Goal: Task Accomplishment & Management: Use online tool/utility

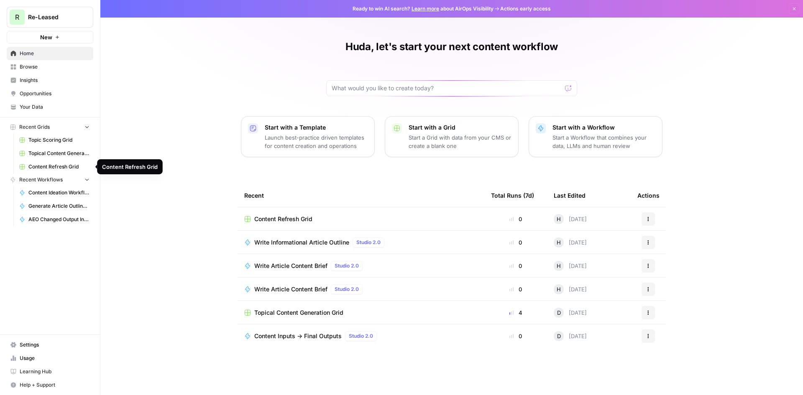
click at [69, 169] on span "Content Refresh Grid" at bounding box center [58, 167] width 61 height 8
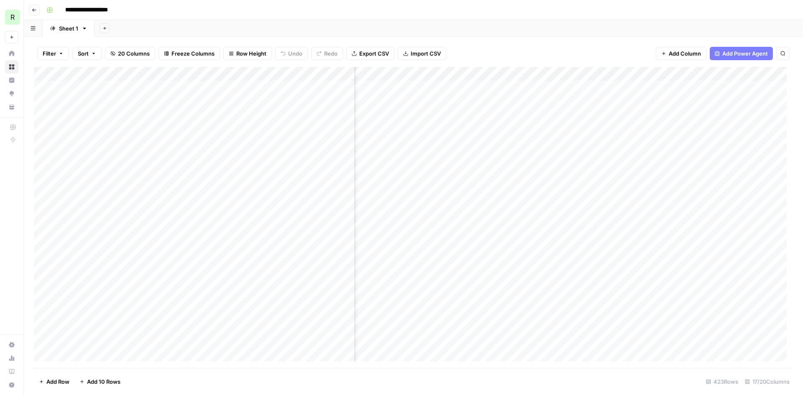
scroll to position [0, 463]
click at [516, 72] on div "Add Column" at bounding box center [414, 217] width 760 height 301
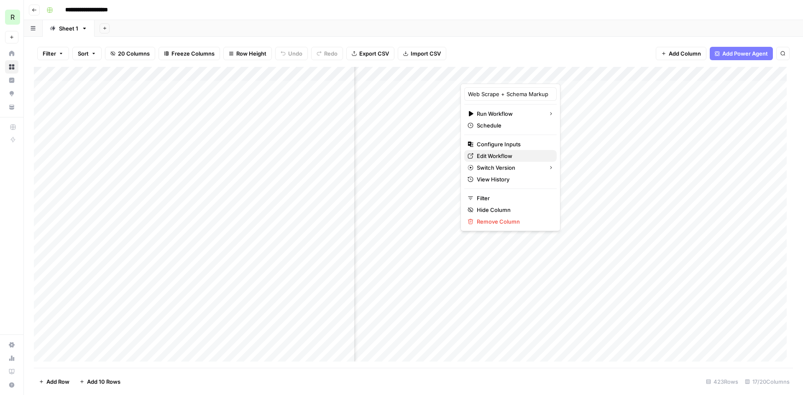
click at [488, 156] on span "Edit Workflow" at bounding box center [513, 156] width 73 height 8
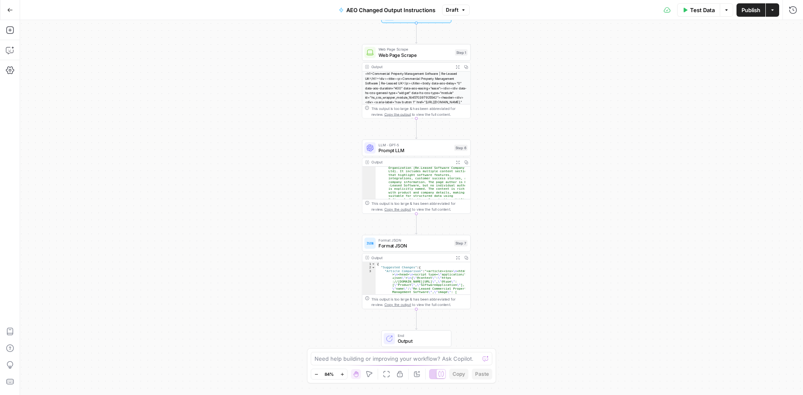
scroll to position [60, 0]
click at [399, 148] on span "Prompt LLM" at bounding box center [415, 148] width 73 height 7
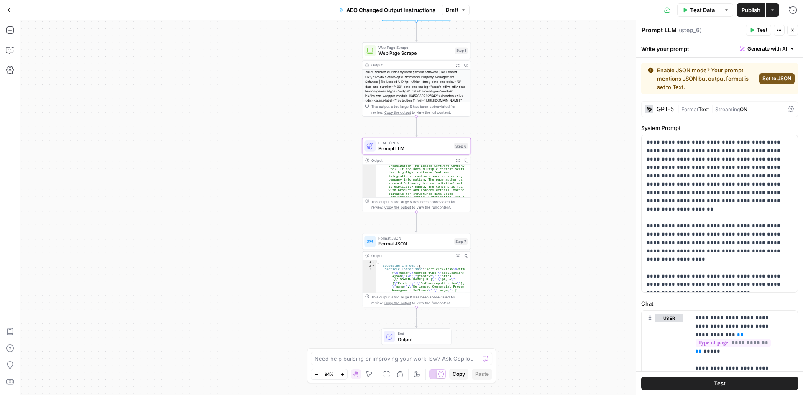
click at [783, 29] on button "Actions" at bounding box center [779, 30] width 11 height 11
click at [739, 120] on div "**********" at bounding box center [719, 377] width 167 height 639
click at [788, 110] on icon at bounding box center [791, 109] width 7 height 7
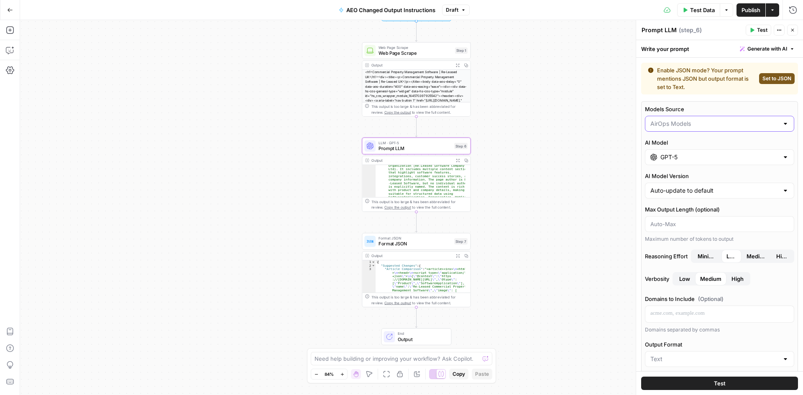
click at [767, 127] on input "Models Source" at bounding box center [715, 124] width 128 height 8
click at [754, 155] on span "My Models" at bounding box center [715, 156] width 126 height 8
type input "My Models"
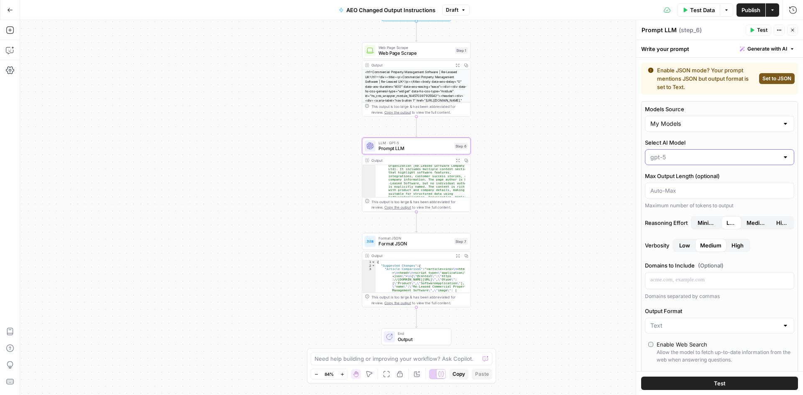
click at [754, 155] on input "Select AI Model" at bounding box center [715, 157] width 128 height 8
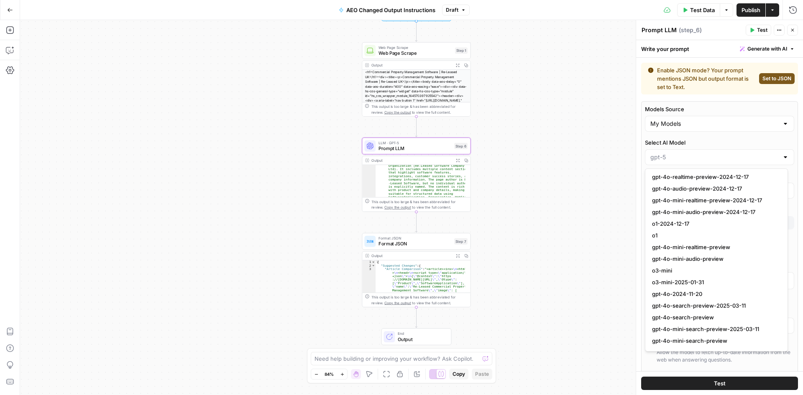
scroll to position [388, 0]
click at [706, 162] on div at bounding box center [719, 157] width 149 height 16
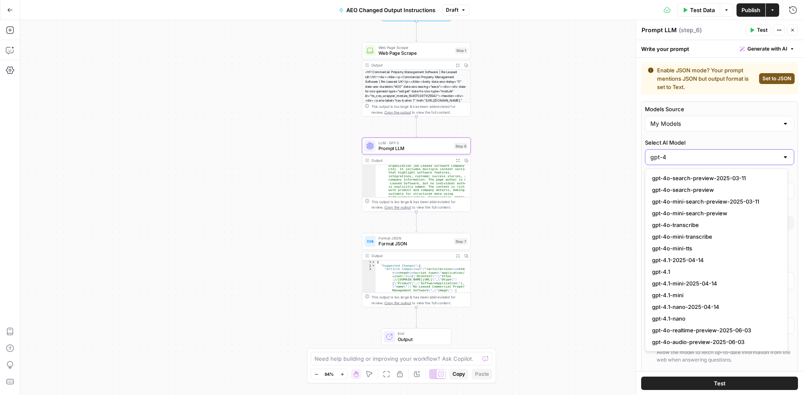
scroll to position [0, 0]
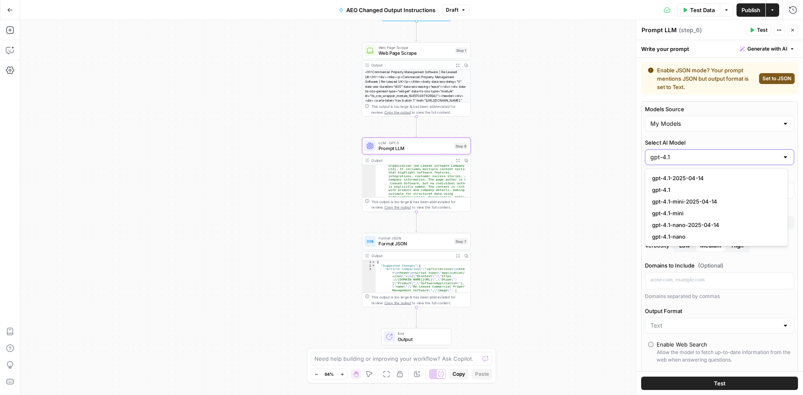
type input "gpt-4.1"
click at [711, 185] on button "gpt-4.1" at bounding box center [717, 190] width 136 height 12
click at [726, 381] on button "Test" at bounding box center [719, 383] width 157 height 13
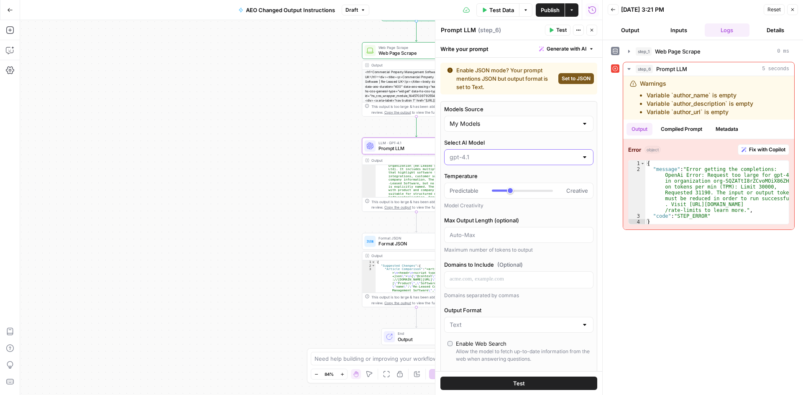
click at [511, 157] on input "Select AI Model" at bounding box center [514, 157] width 128 height 8
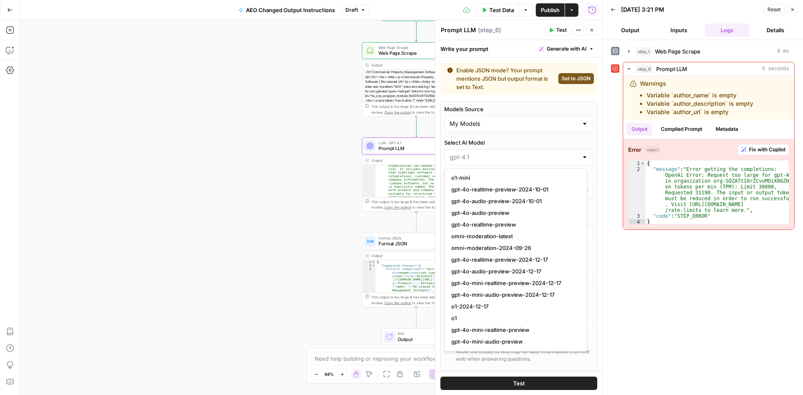
scroll to position [305, 0]
click at [482, 161] on input "Select AI Model" at bounding box center [514, 157] width 128 height 8
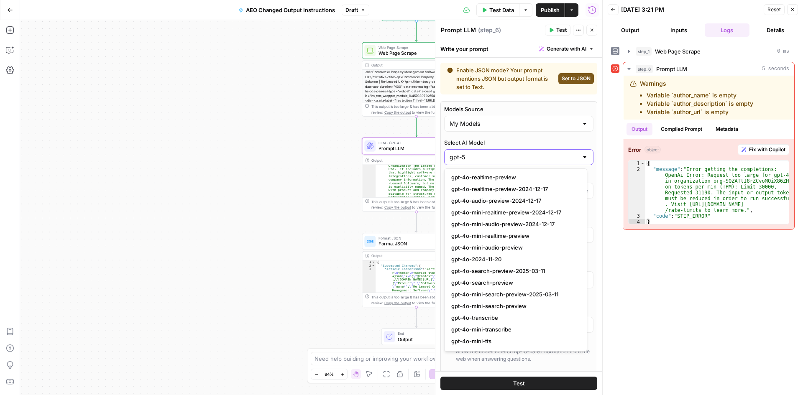
scroll to position [0, 0]
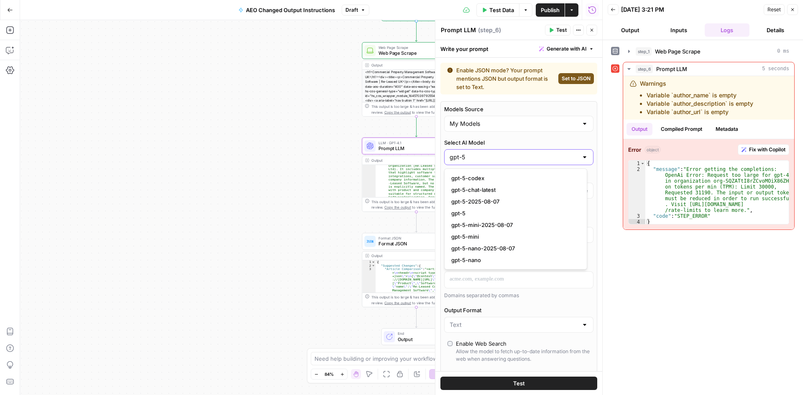
type input "gpt-5"
click at [478, 214] on span "gpt-5" at bounding box center [515, 213] width 126 height 8
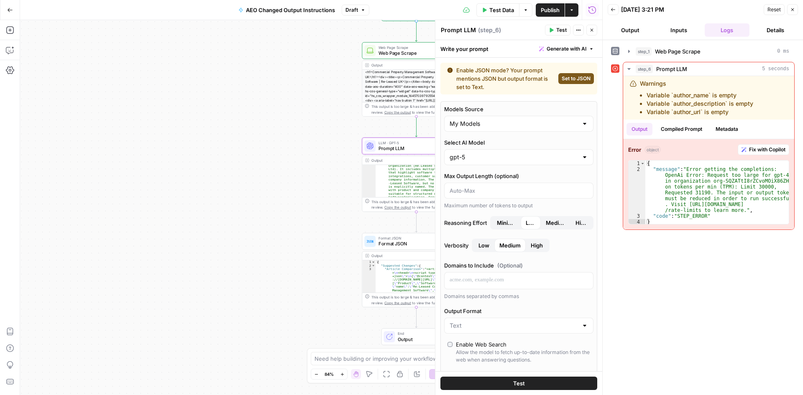
click at [552, 382] on button "Test" at bounding box center [519, 383] width 157 height 13
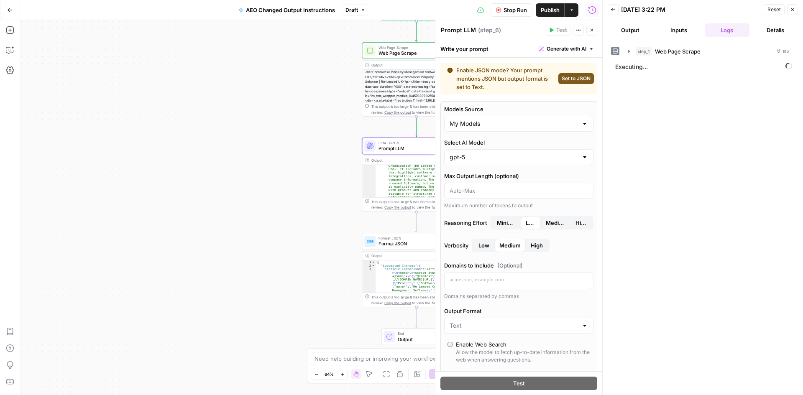
click at [582, 325] on div at bounding box center [585, 326] width 7 height 8
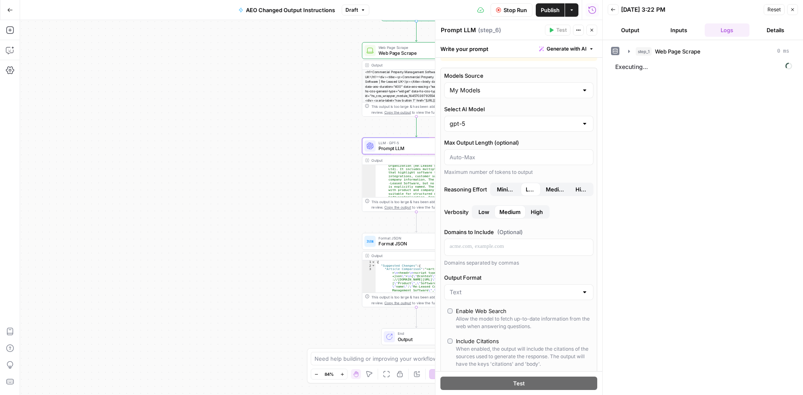
click at [567, 276] on label "Output Format" at bounding box center [518, 278] width 149 height 8
click at [567, 288] on input "Output Format" at bounding box center [514, 292] width 128 height 8
click at [796, 10] on button "Close" at bounding box center [793, 9] width 11 height 11
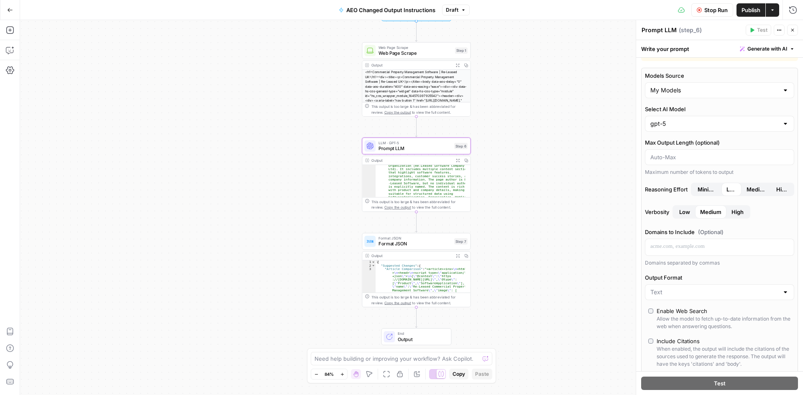
click at [422, 243] on span "Format JSON" at bounding box center [415, 244] width 73 height 7
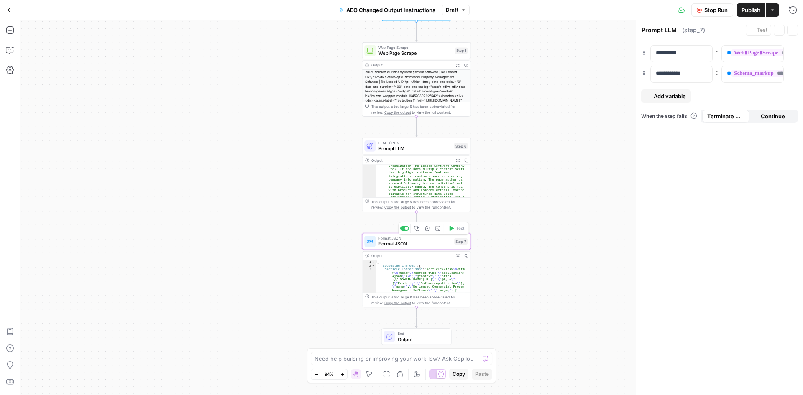
type textarea "Format JSON"
click at [425, 191] on div ""analysis_summary" : "The page is the UK homepage for Re-Leased, a cloud-based …" at bounding box center [421, 218] width 90 height 201
click at [421, 153] on div "LLM · GPT-5 Prompt LLM Step 6 Copy step Delete step Add Note Test" at bounding box center [416, 146] width 109 height 17
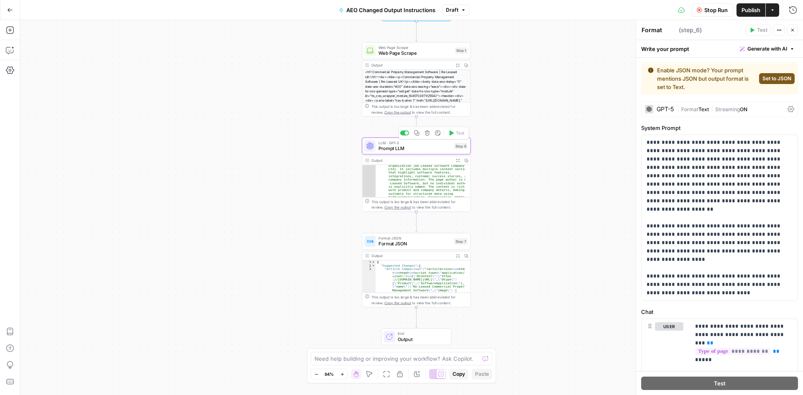
type textarea "Prompt LLM"
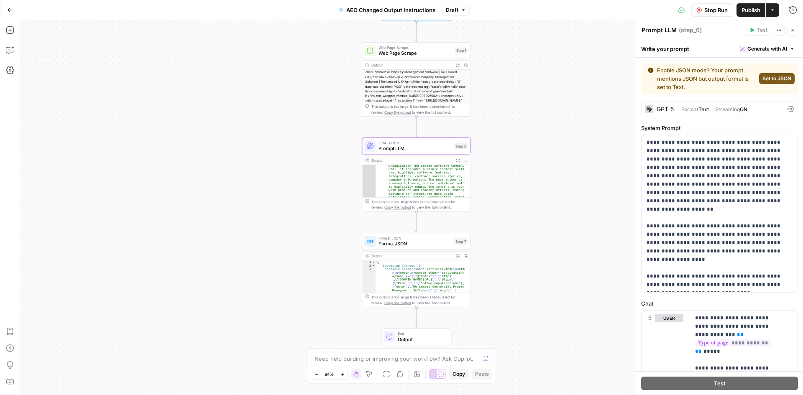
click at [767, 79] on span "Set to JSON" at bounding box center [777, 79] width 29 height 8
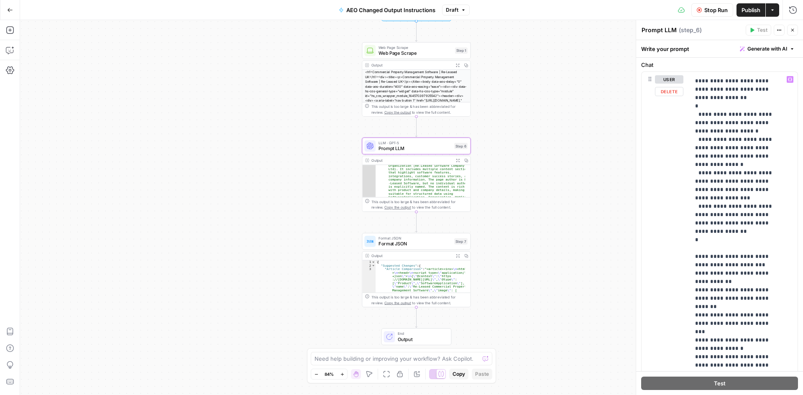
scroll to position [286, 0]
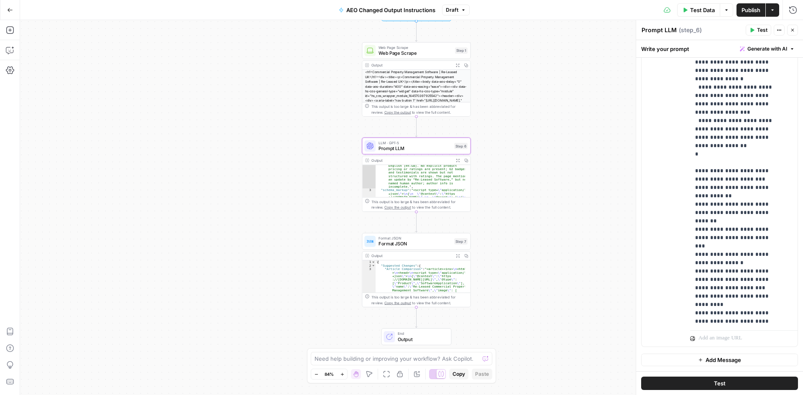
click at [747, 16] on button "Publish" at bounding box center [751, 9] width 29 height 13
click at [10, 71] on icon "button" at bounding box center [10, 71] width 8 height 8
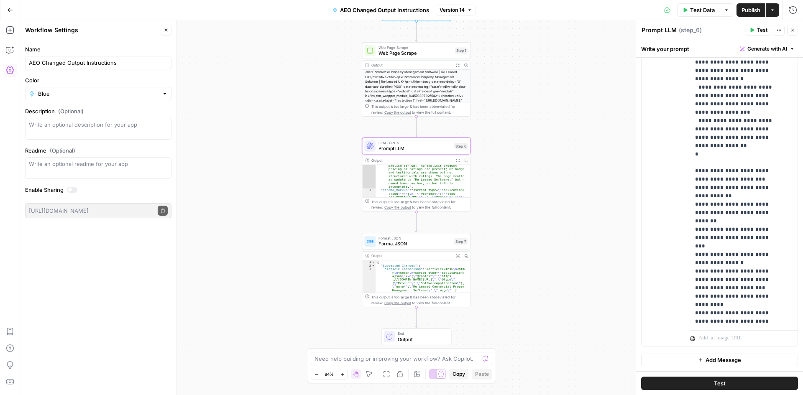
click at [755, 9] on span "Publish" at bounding box center [751, 10] width 19 height 8
click at [7, 9] on icon "button" at bounding box center [10, 10] width 6 height 6
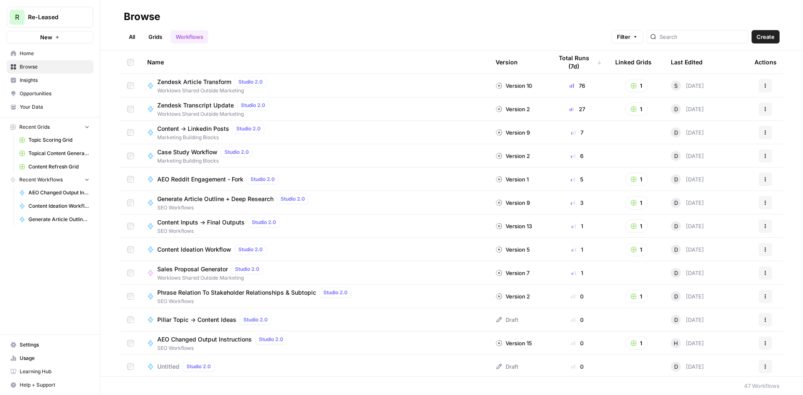
click at [41, 348] on span "Settings" at bounding box center [55, 345] width 70 height 8
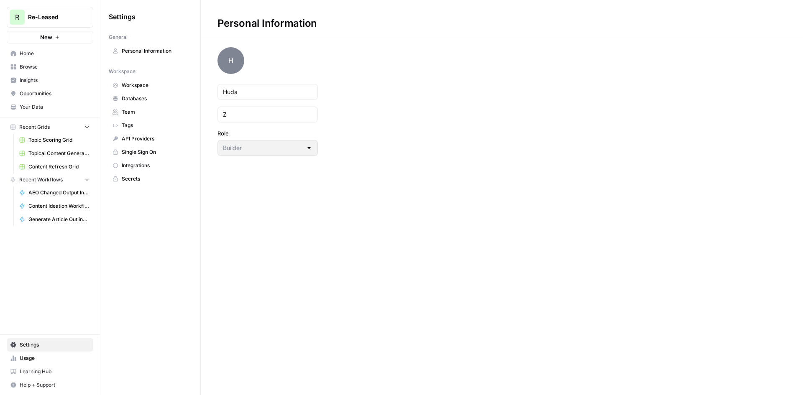
click at [173, 134] on link "API Providers" at bounding box center [150, 138] width 83 height 13
